Goal: Check status: Check status

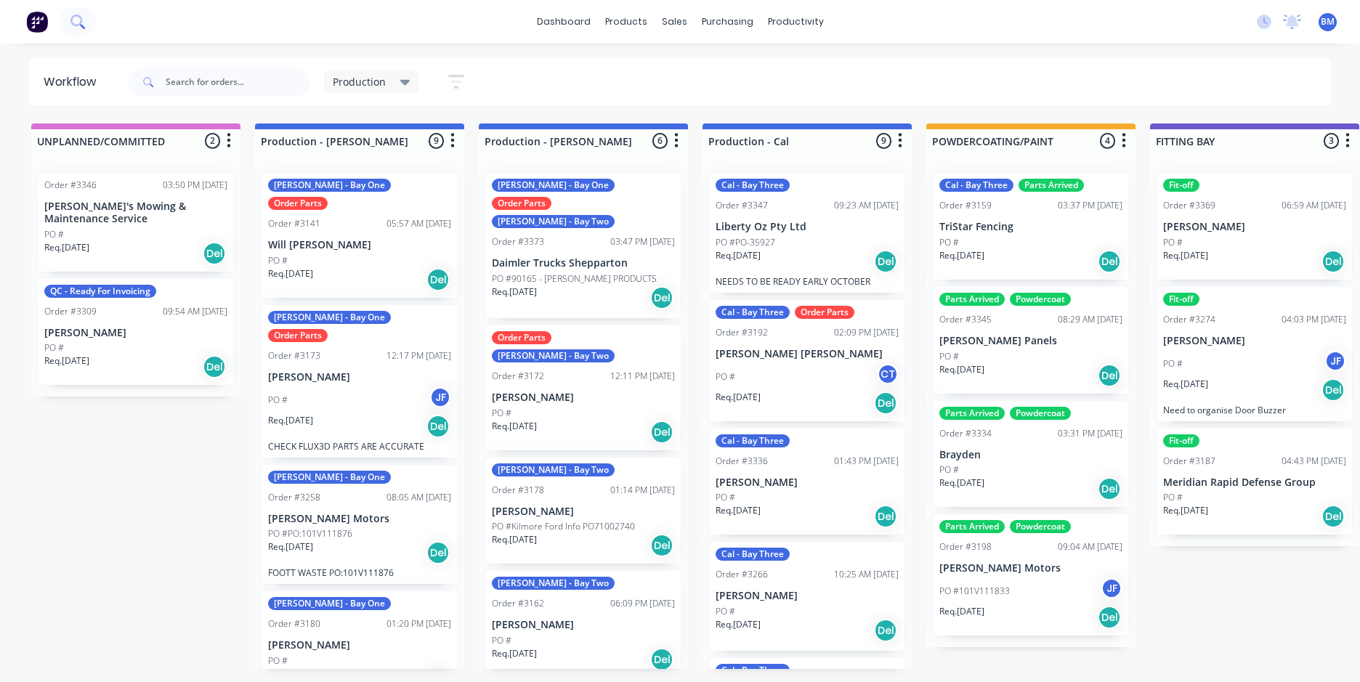
click at [70, 23] on icon at bounding box center [77, 22] width 14 height 14
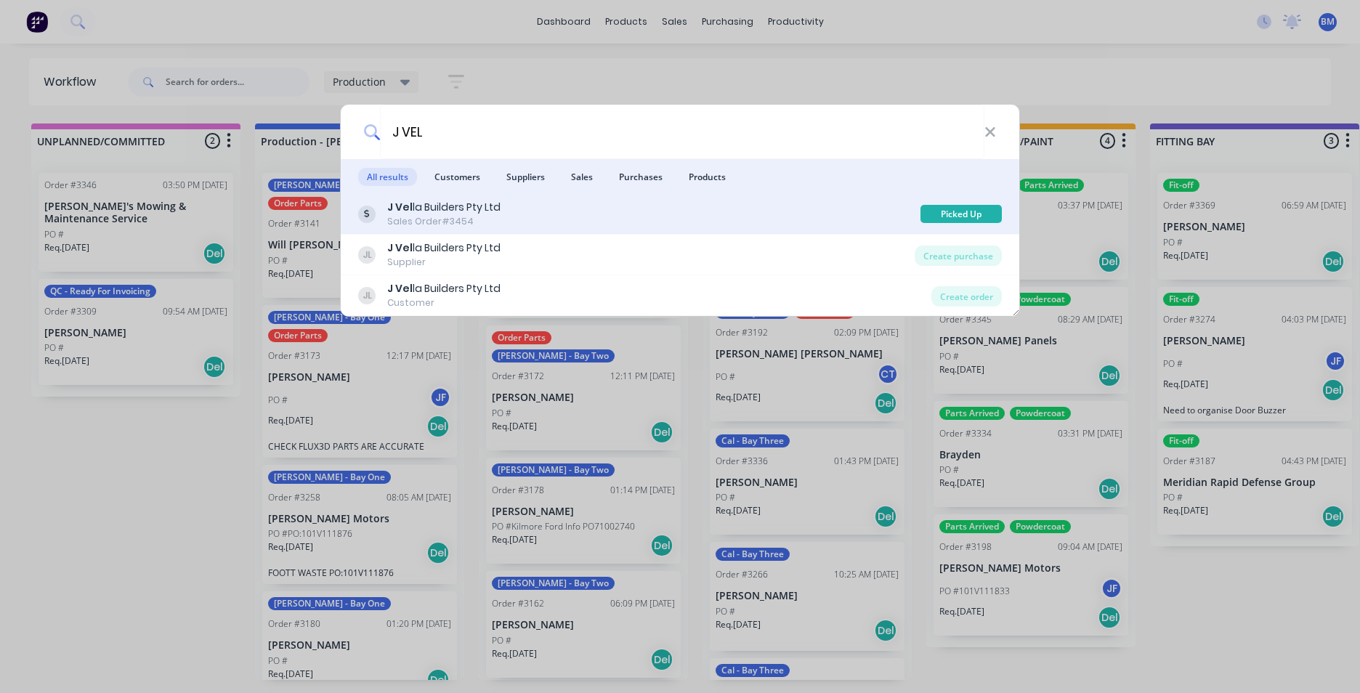
type input "J VEL"
click at [521, 217] on div "J Vel la Builders Pty Ltd Sales Order #3454" at bounding box center [639, 214] width 562 height 28
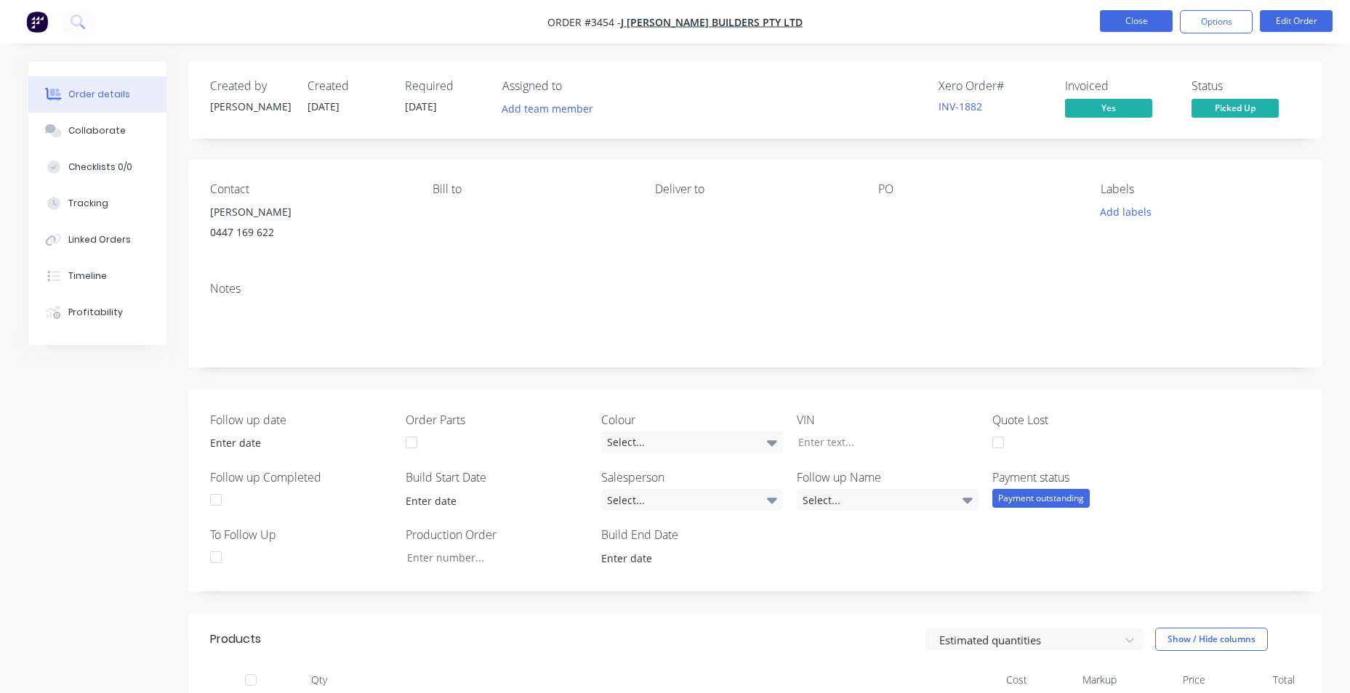
click at [1145, 17] on button "Close" at bounding box center [1136, 21] width 73 height 22
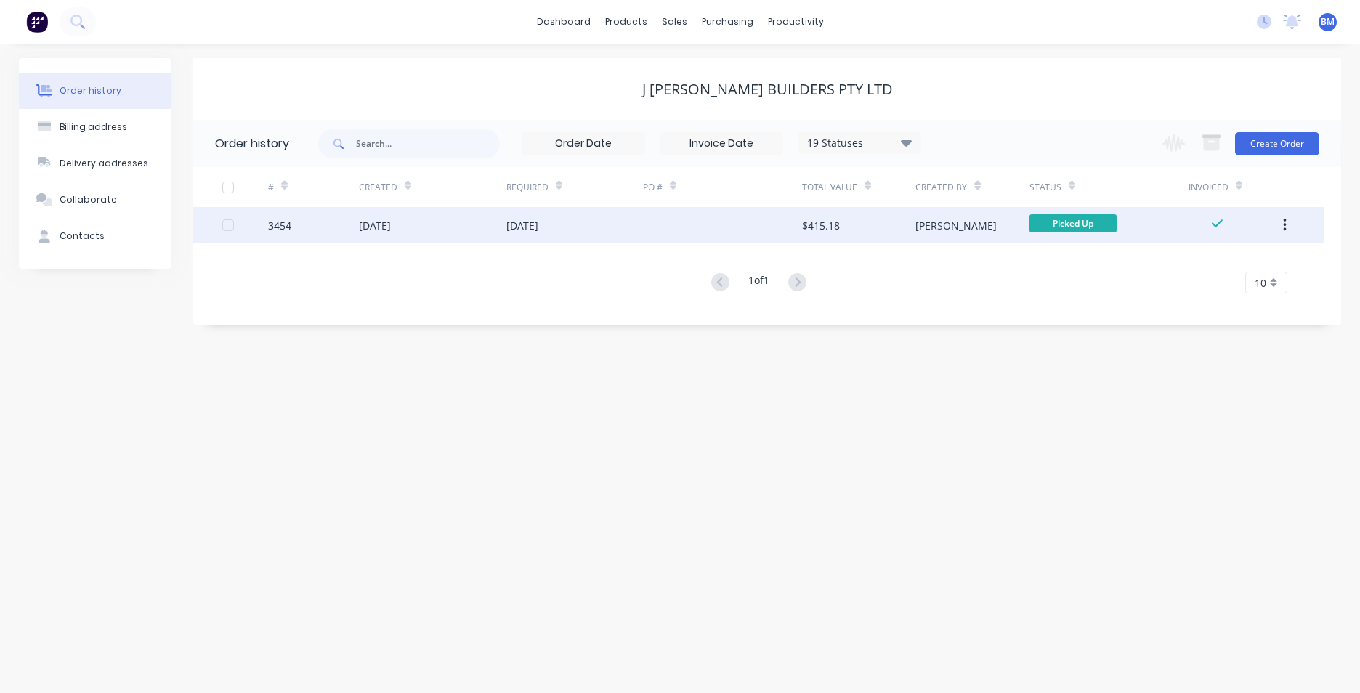
click at [750, 234] on div at bounding box center [722, 225] width 159 height 36
